Goal: Task Accomplishment & Management: Use online tool/utility

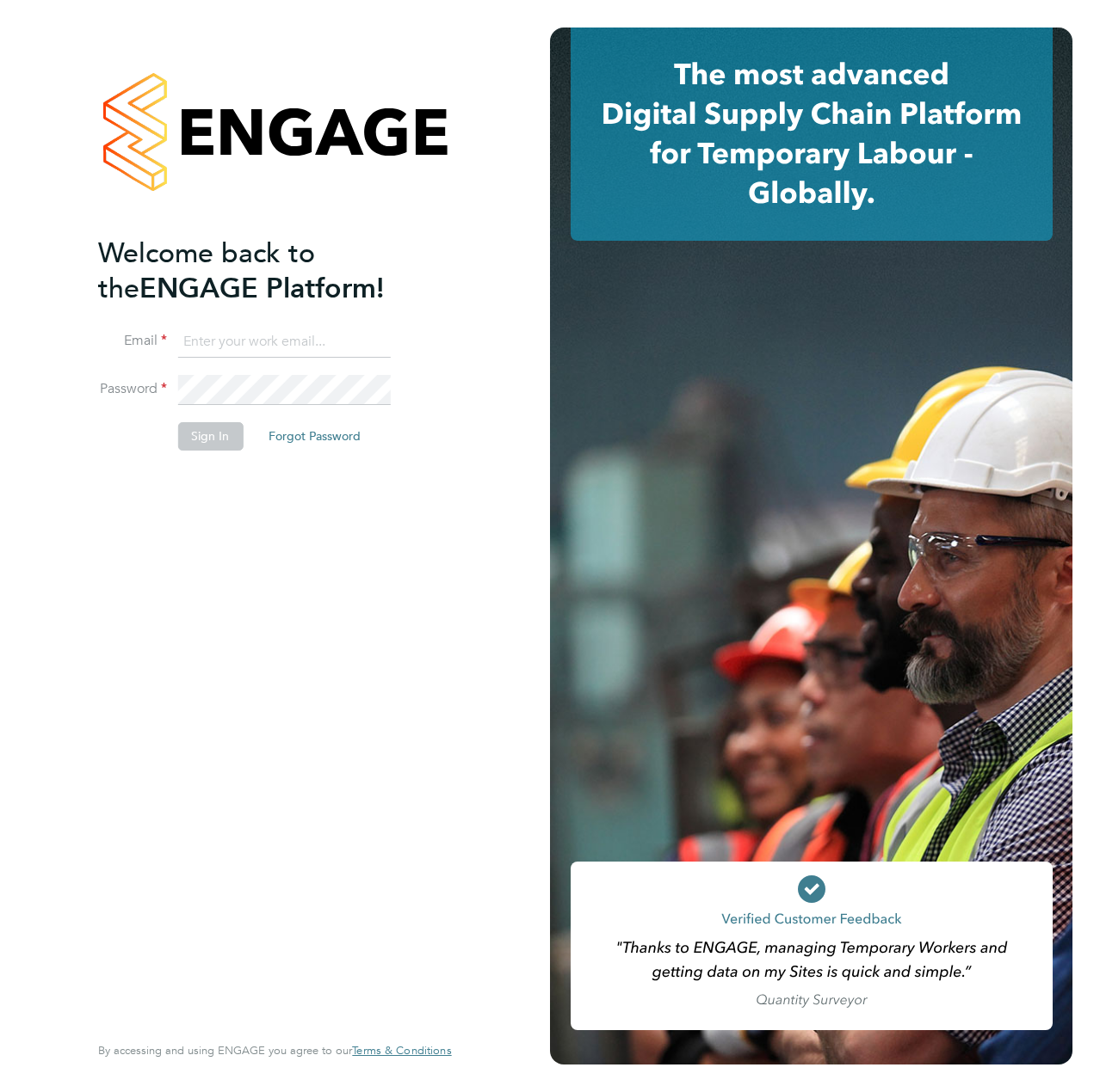
type input "[EMAIL_ADDRESS][DOMAIN_NAME]"
drag, startPoint x: 195, startPoint y: 513, endPoint x: 196, endPoint y: 465, distance: 48.0
click at [195, 513] on div "Welcome back to the ENGAGE Platform! Email [EMAIL_ADDRESS][DOMAIN_NAME] Passwor…" at bounding box center [266, 632] width 336 height 793
click at [218, 449] on button "Sign In" at bounding box center [210, 436] width 65 height 27
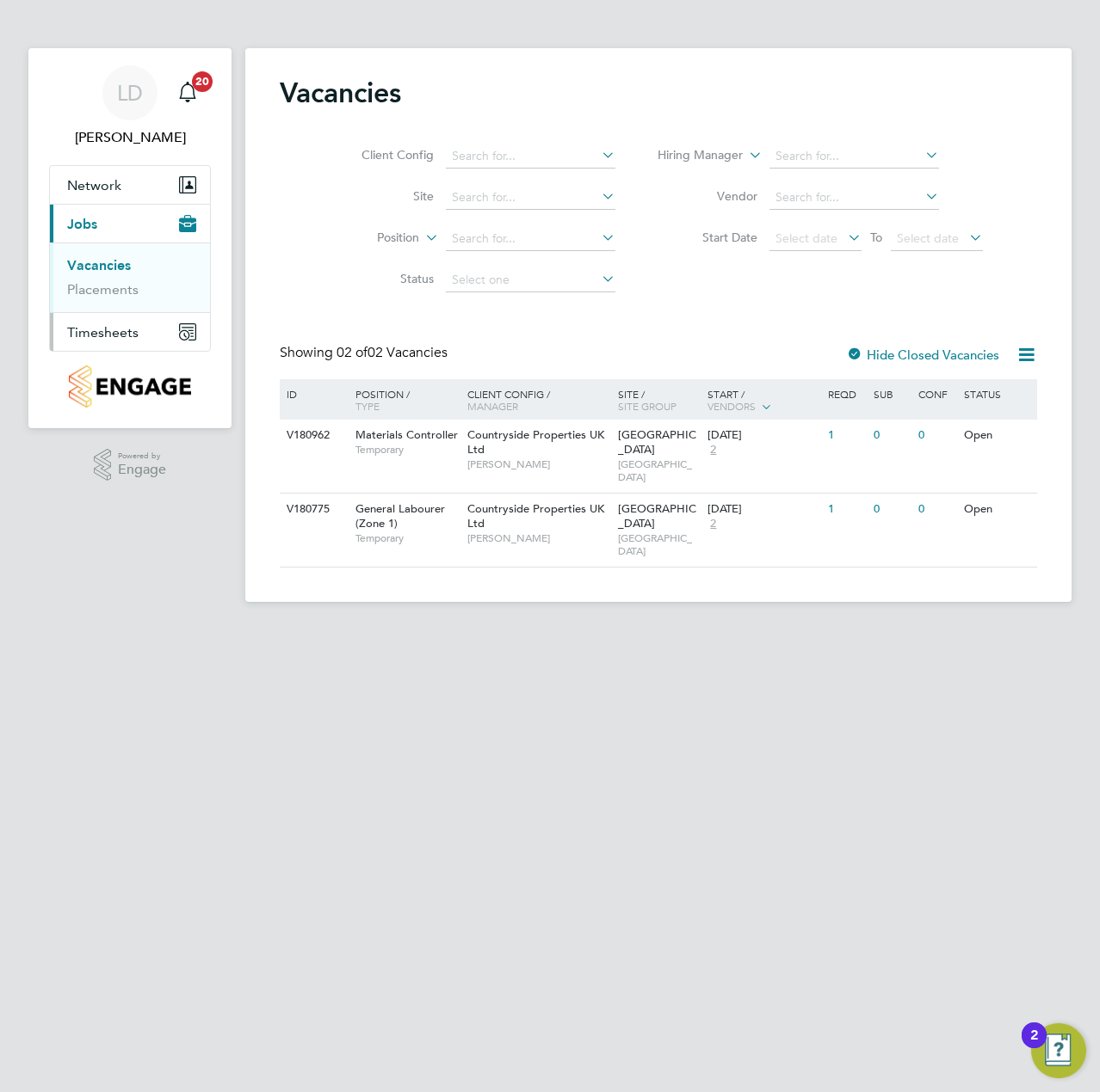
click at [121, 325] on span "Timesheets" at bounding box center [103, 332] width 72 height 16
click at [113, 308] on link "Timesheets" at bounding box center [103, 304] width 72 height 16
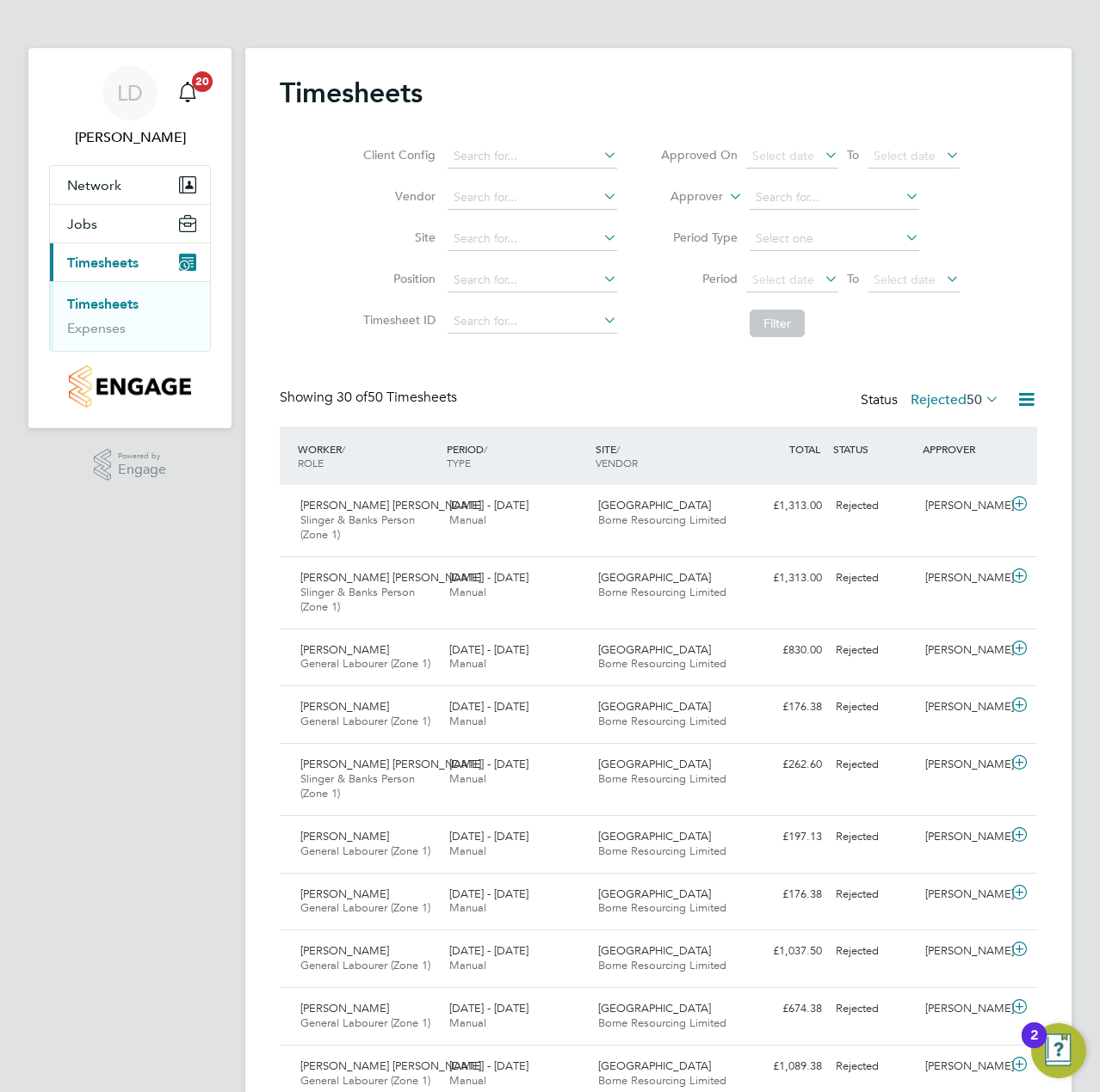
click at [966, 397] on span "50" at bounding box center [974, 401] width 16 height 17
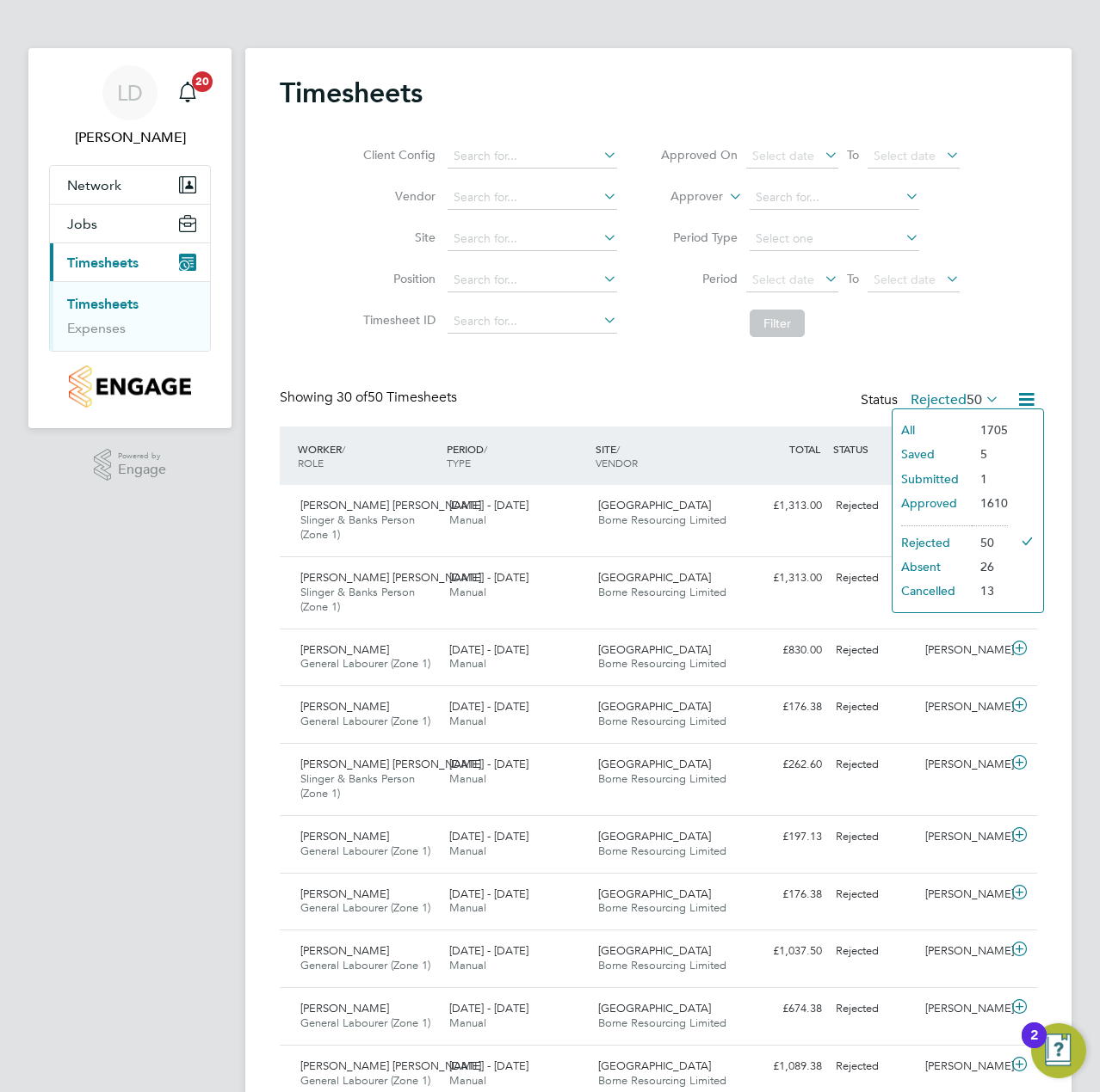
click at [947, 473] on li "Submitted" at bounding box center [932, 479] width 80 height 24
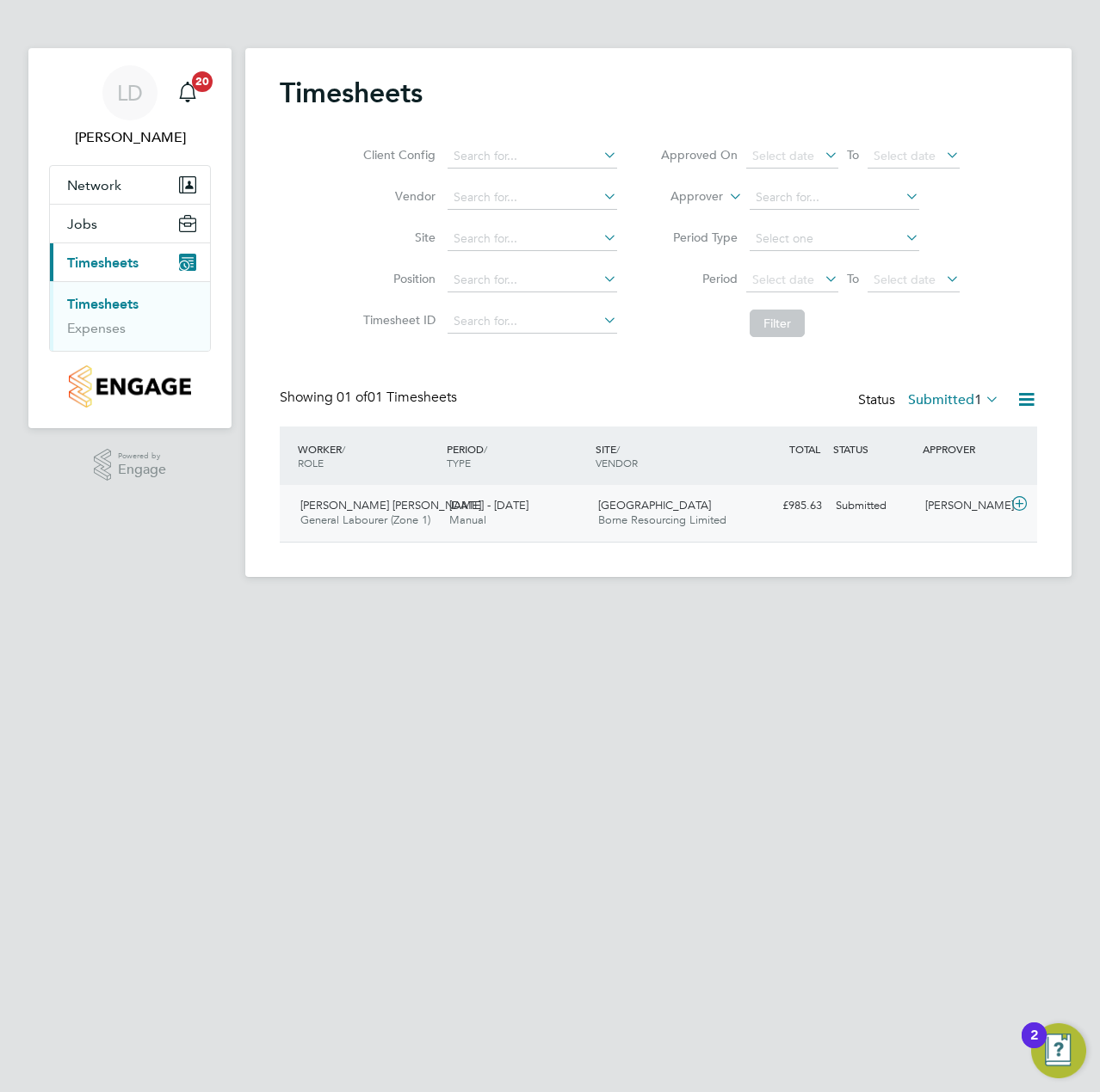
click at [1020, 500] on icon at bounding box center [1019, 504] width 21 height 14
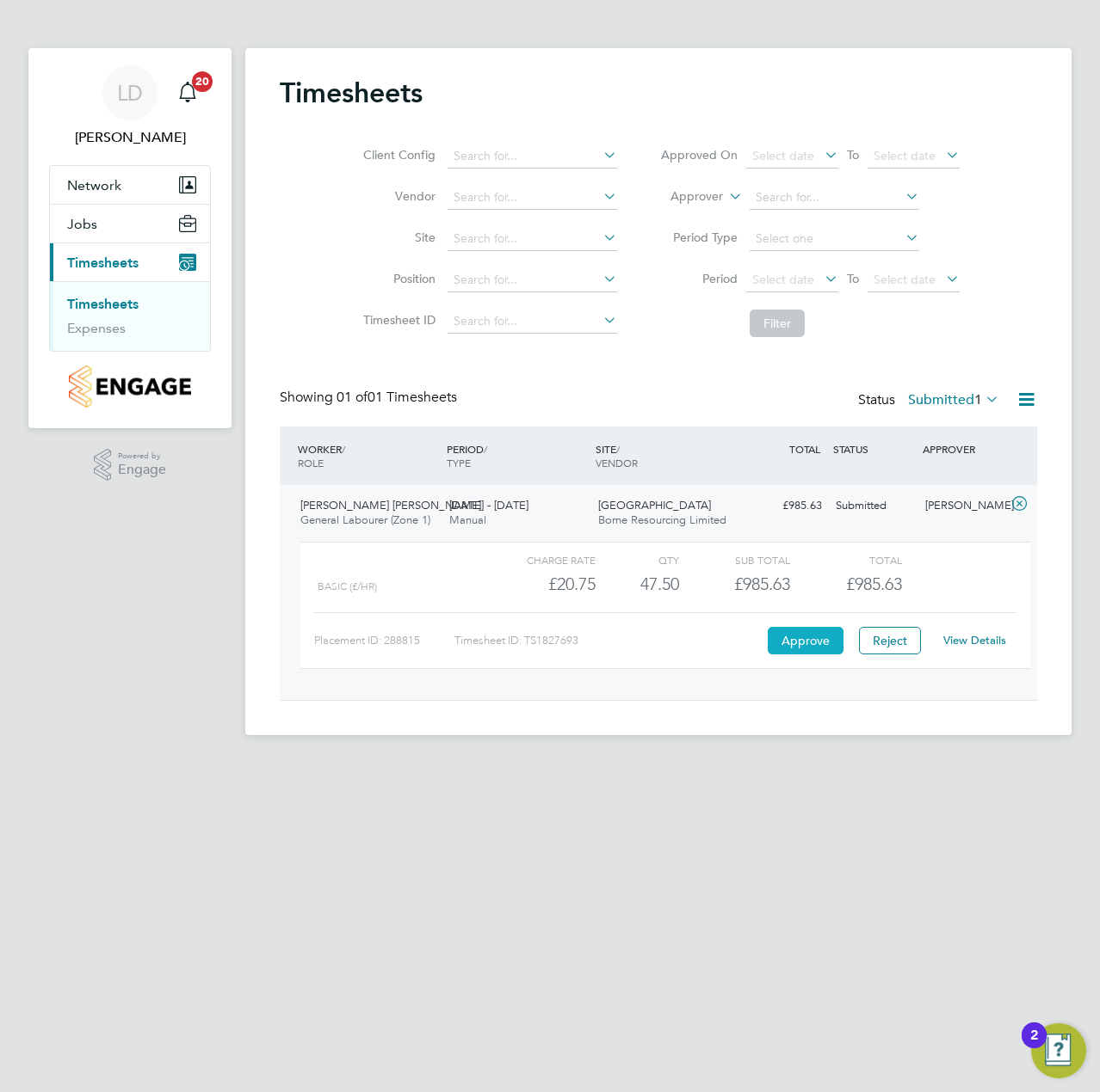
click at [829, 638] on button "Approve" at bounding box center [805, 641] width 76 height 27
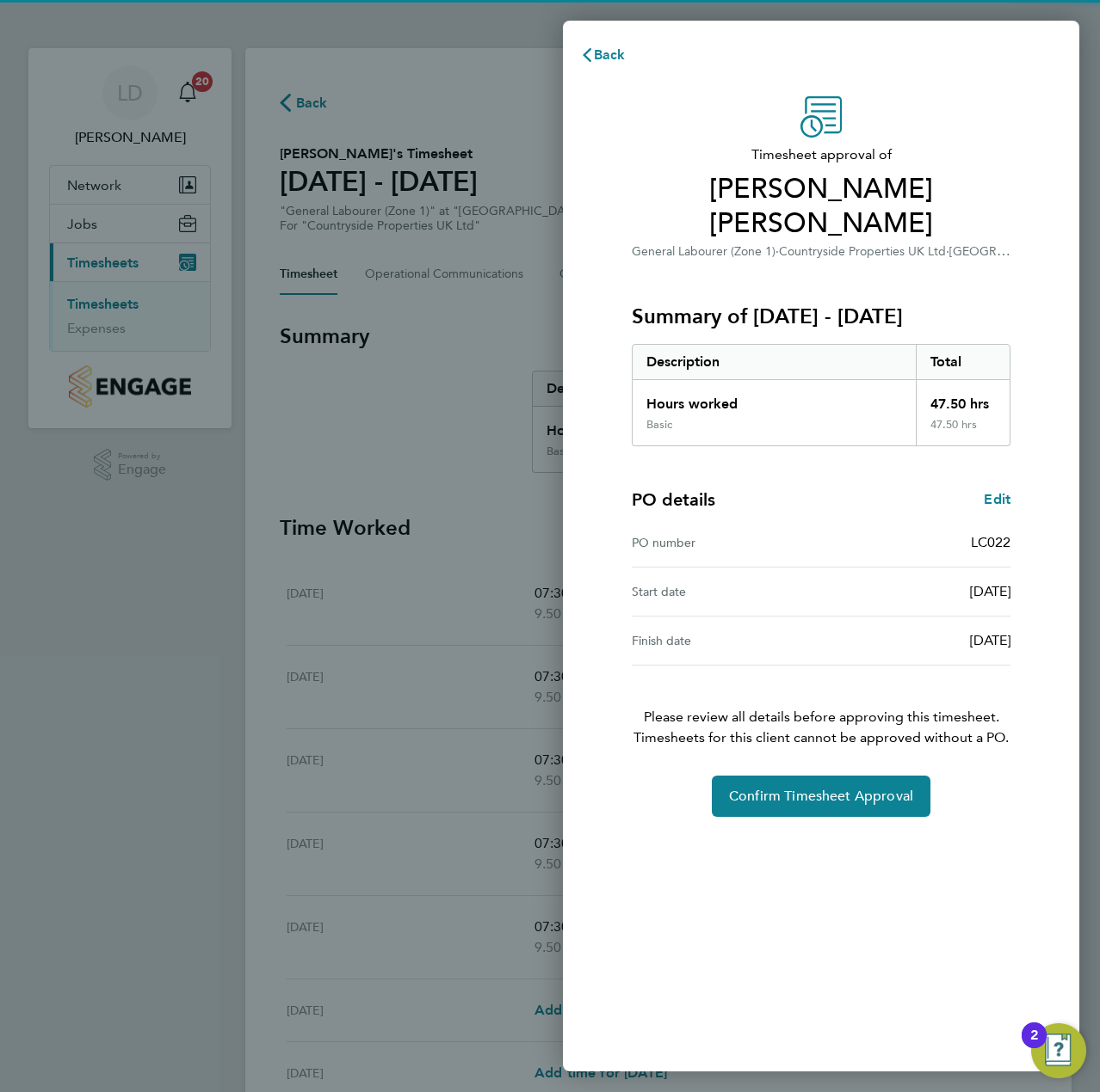
click at [811, 733] on div "Timesheet approval of Micah Malachi Malcolm General Labourer (Zone 1) · Country…" at bounding box center [821, 456] width 420 height 721
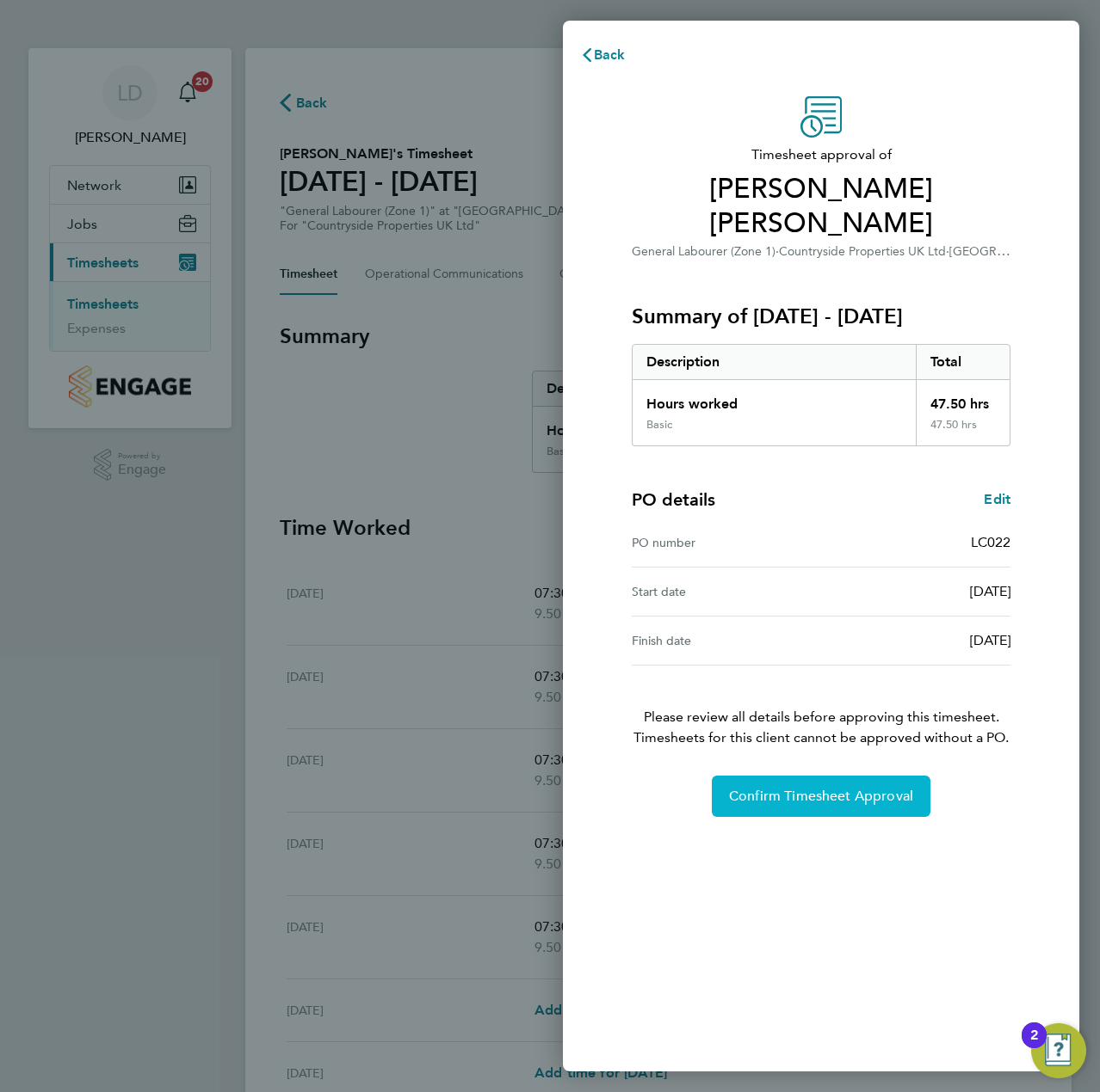
click at [803, 787] on span "Confirm Timesheet Approval" at bounding box center [821, 796] width 184 height 17
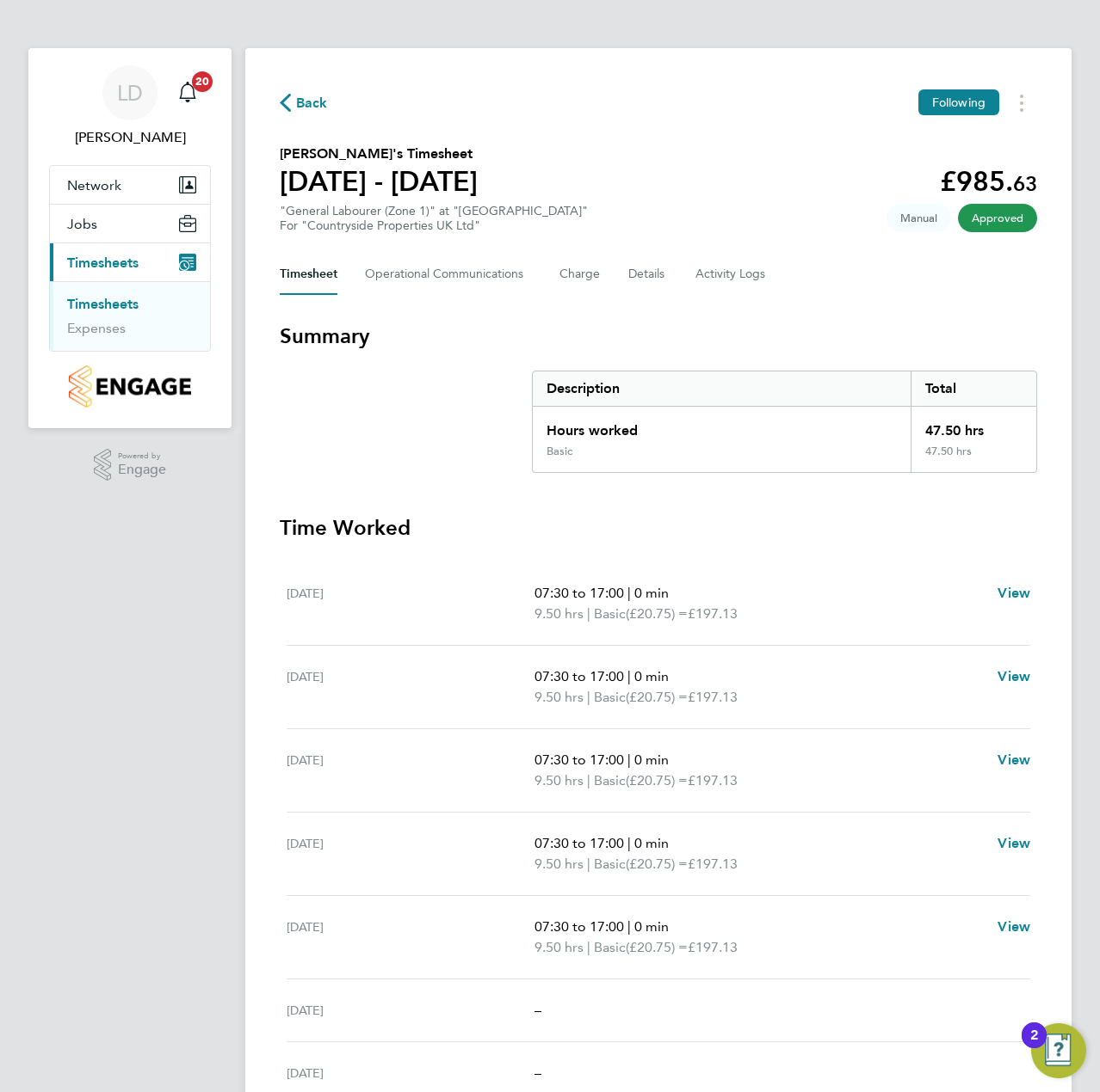
click at [313, 101] on span "Back" at bounding box center [311, 103] width 32 height 20
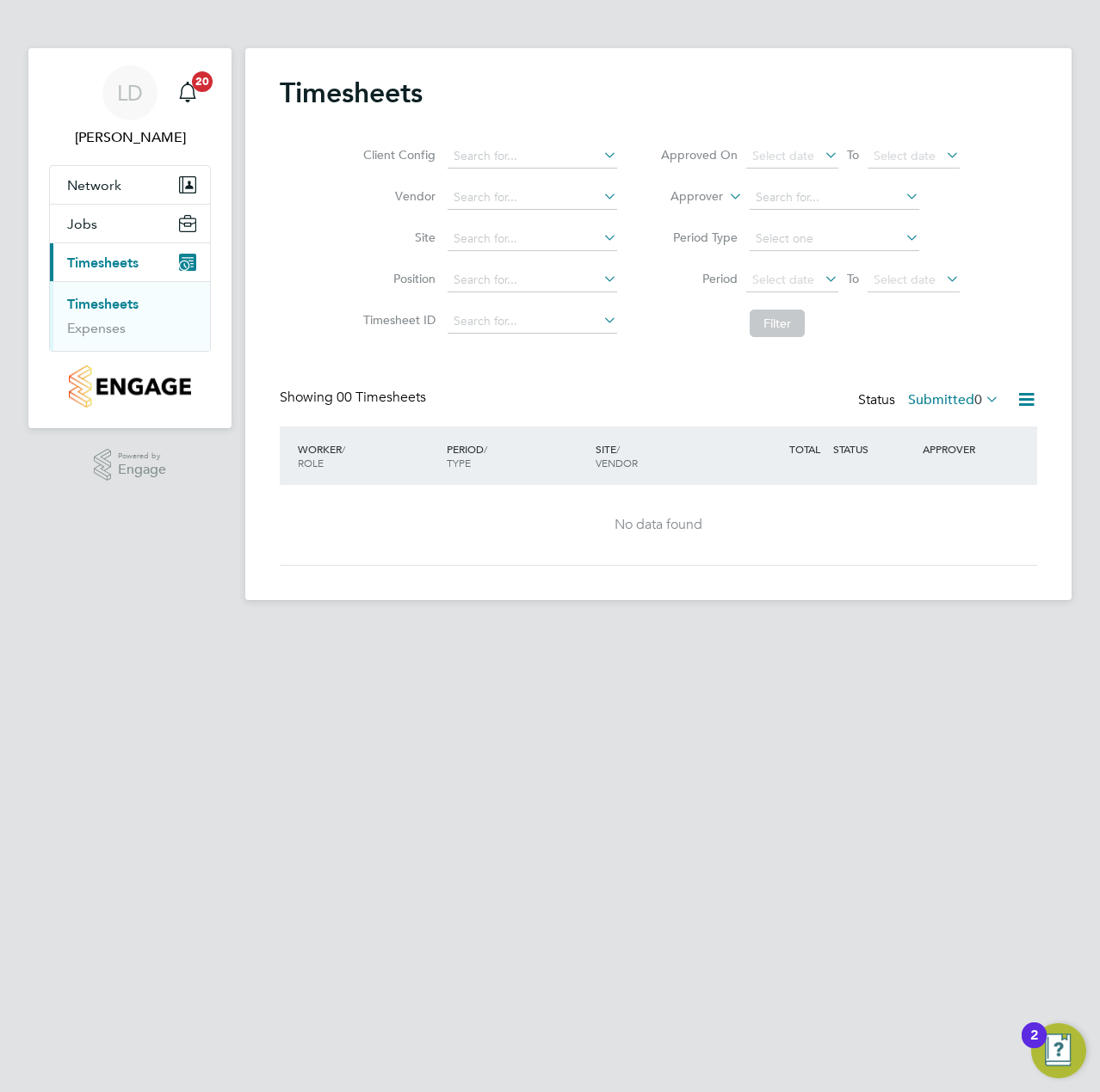
click at [597, 628] on html "LD Liam D'unienville Notifications 20 Applications: Network Team Members Sites …" at bounding box center [550, 314] width 1100 height 628
